Goal: Information Seeking & Learning: Learn about a topic

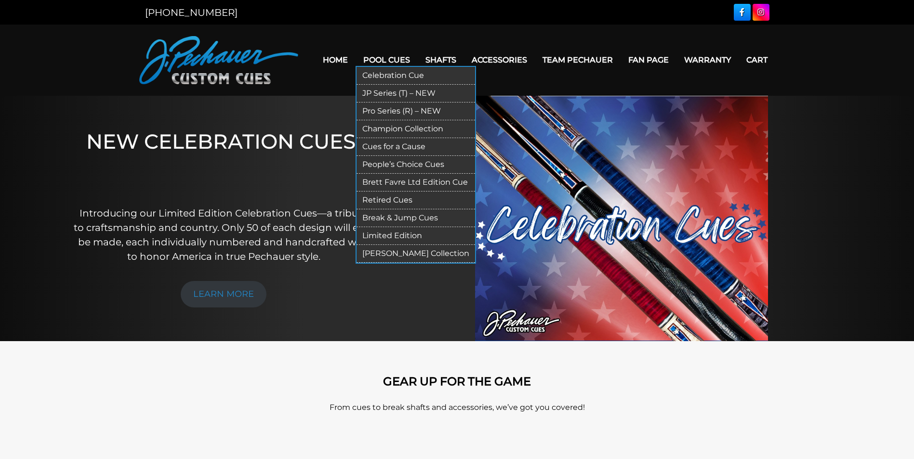
click at [377, 198] on link "Retired Cues" at bounding box center [415, 201] width 118 height 18
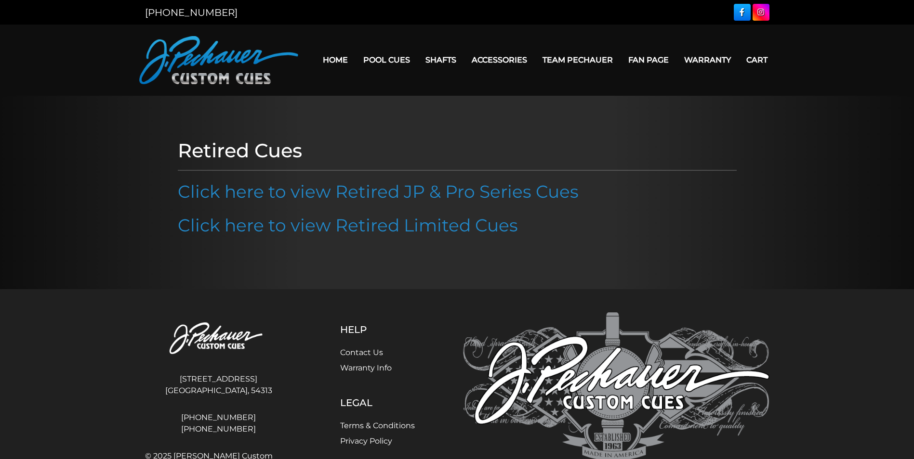
click at [377, 198] on link "Click here to view Retired JP & Pro Series Cues" at bounding box center [378, 191] width 401 height 21
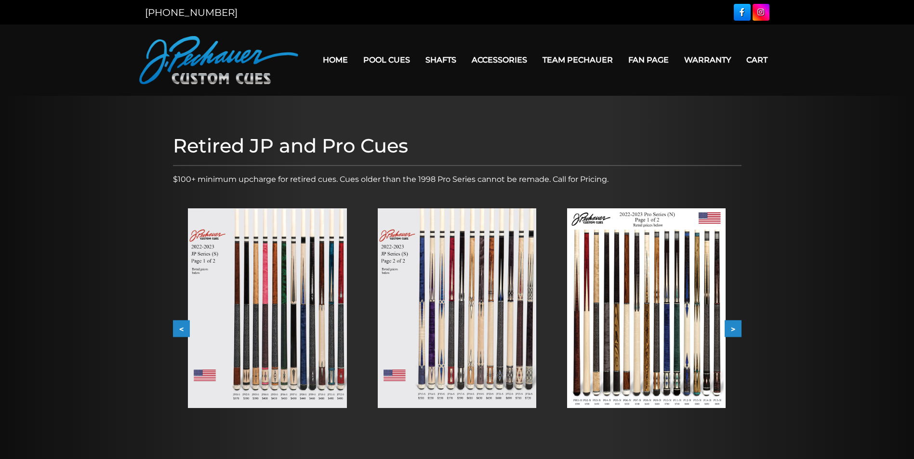
click at [736, 326] on button ">" at bounding box center [732, 329] width 17 height 17
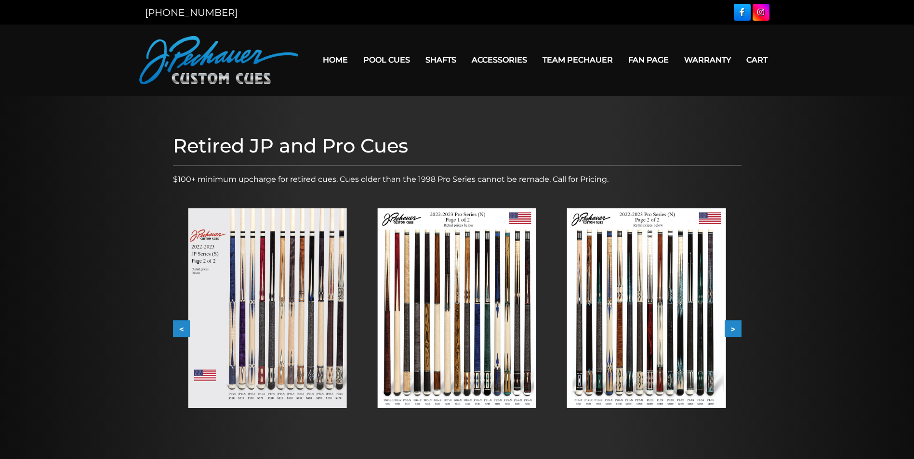
click at [736, 327] on button ">" at bounding box center [732, 329] width 17 height 17
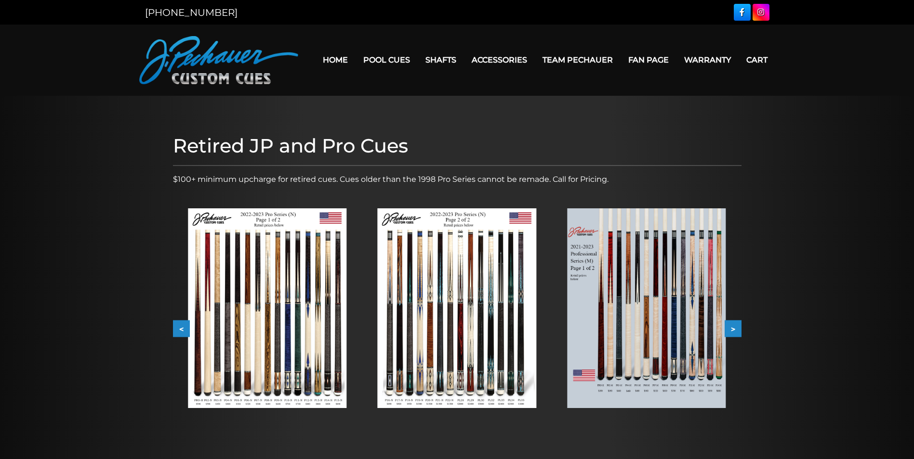
click at [736, 327] on button ">" at bounding box center [732, 329] width 17 height 17
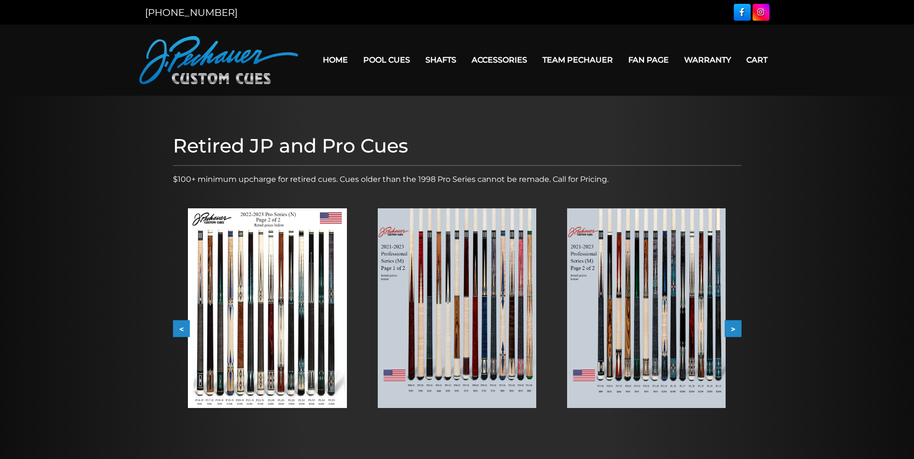
click at [736, 327] on button ">" at bounding box center [732, 329] width 17 height 17
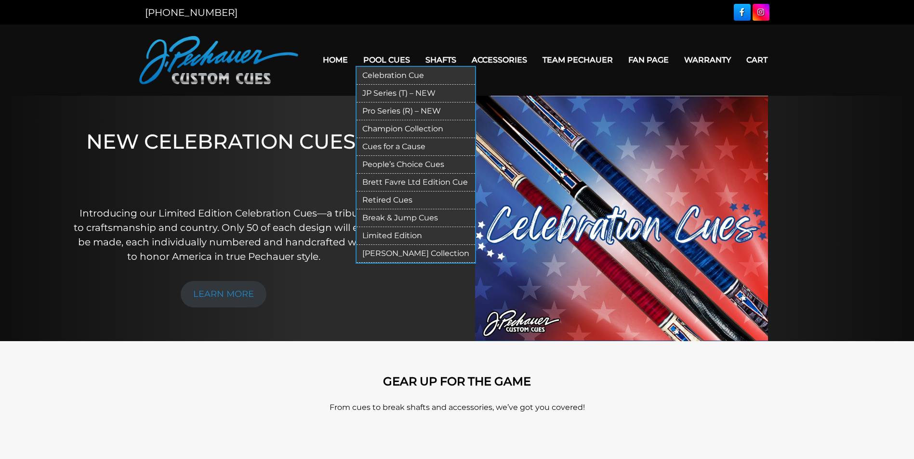
click at [401, 96] on link "JP Series (T) – NEW" at bounding box center [415, 94] width 118 height 18
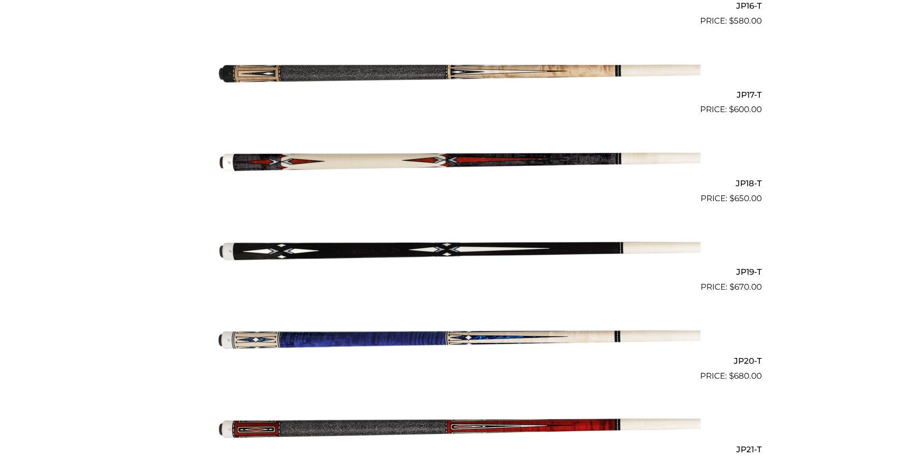
scroll to position [1703, 0]
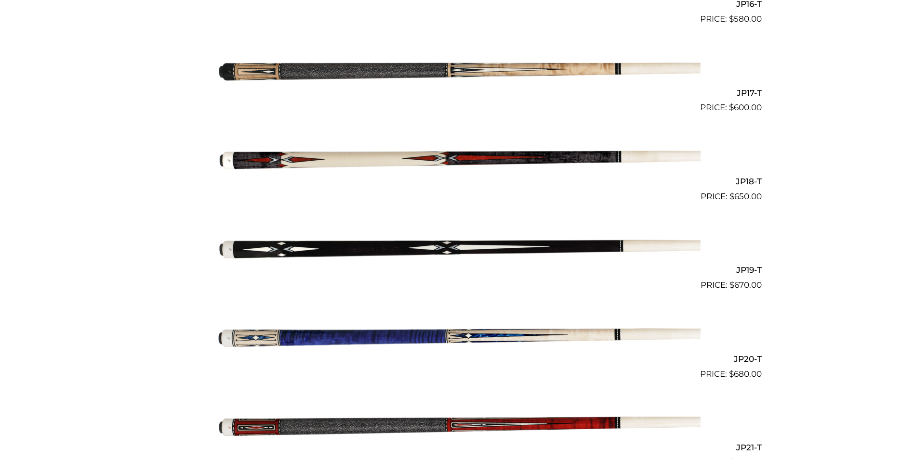
click at [375, 73] on img at bounding box center [457, 69] width 486 height 81
